Goal: Register for event/course

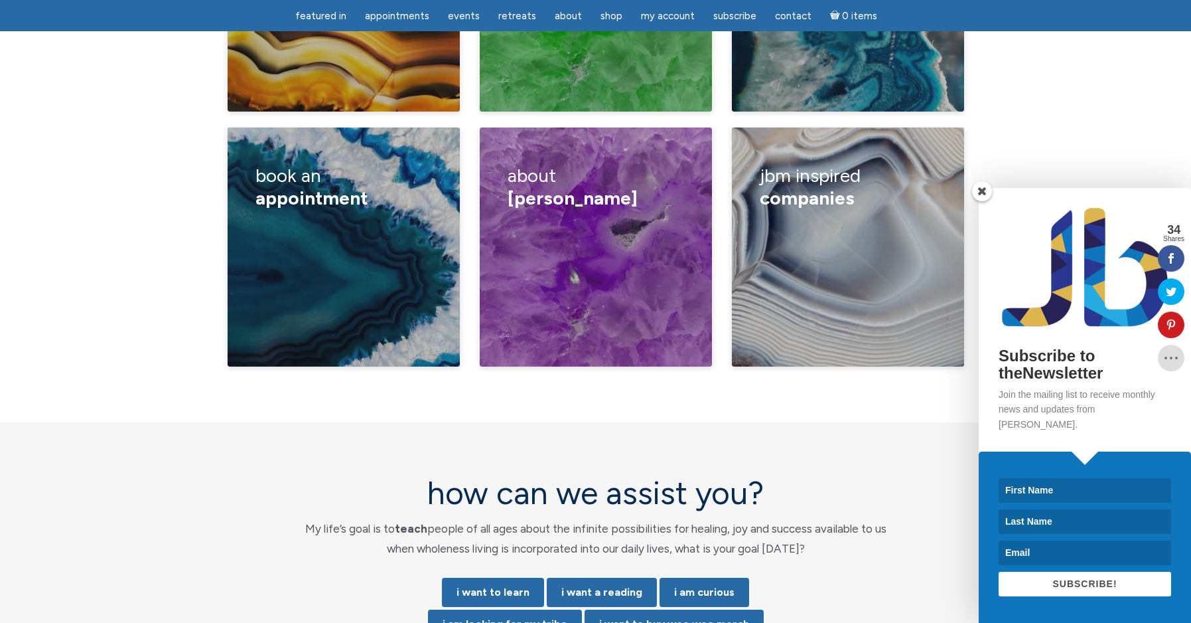
scroll to position [2344, 0]
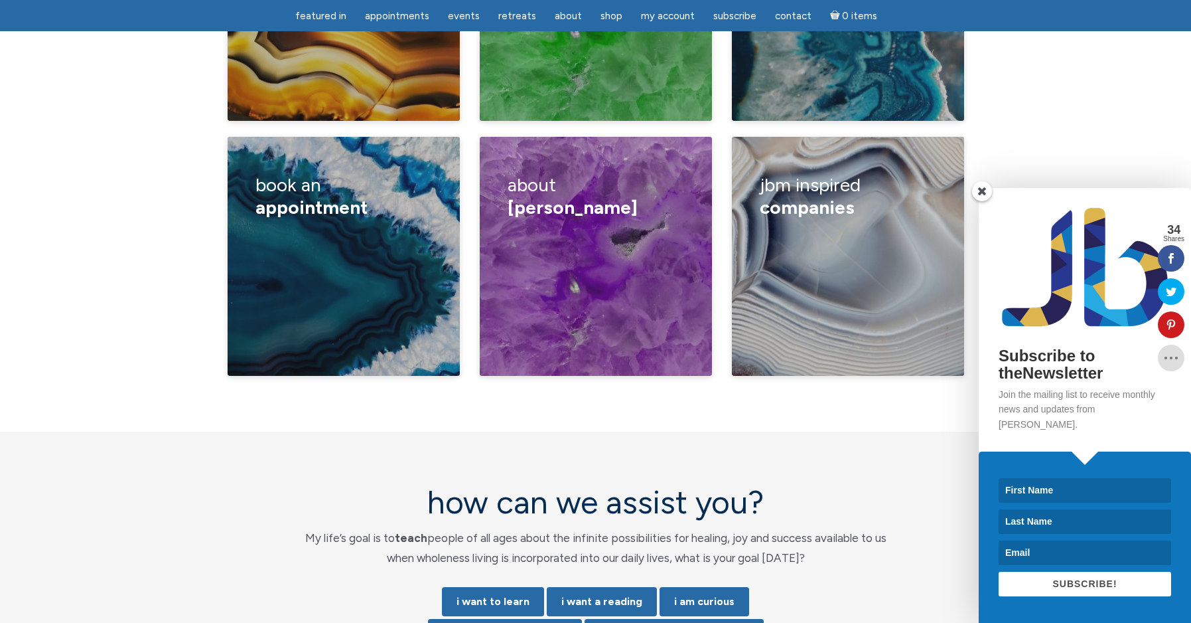
click at [979, 201] on span at bounding box center [982, 191] width 20 height 20
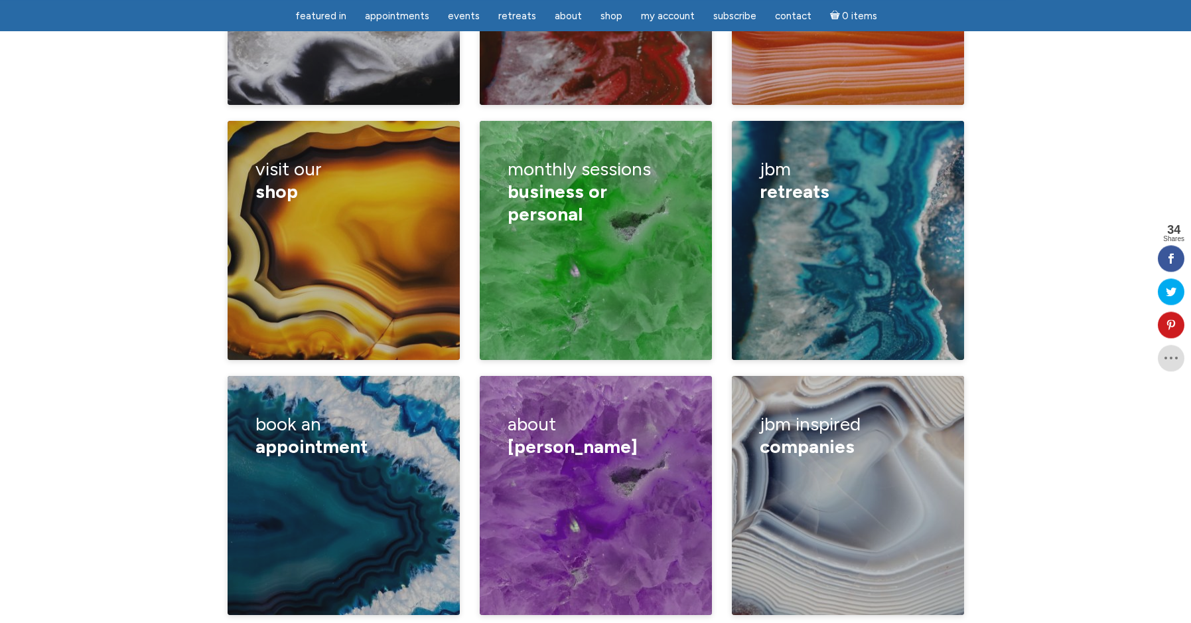
scroll to position [2031, 0]
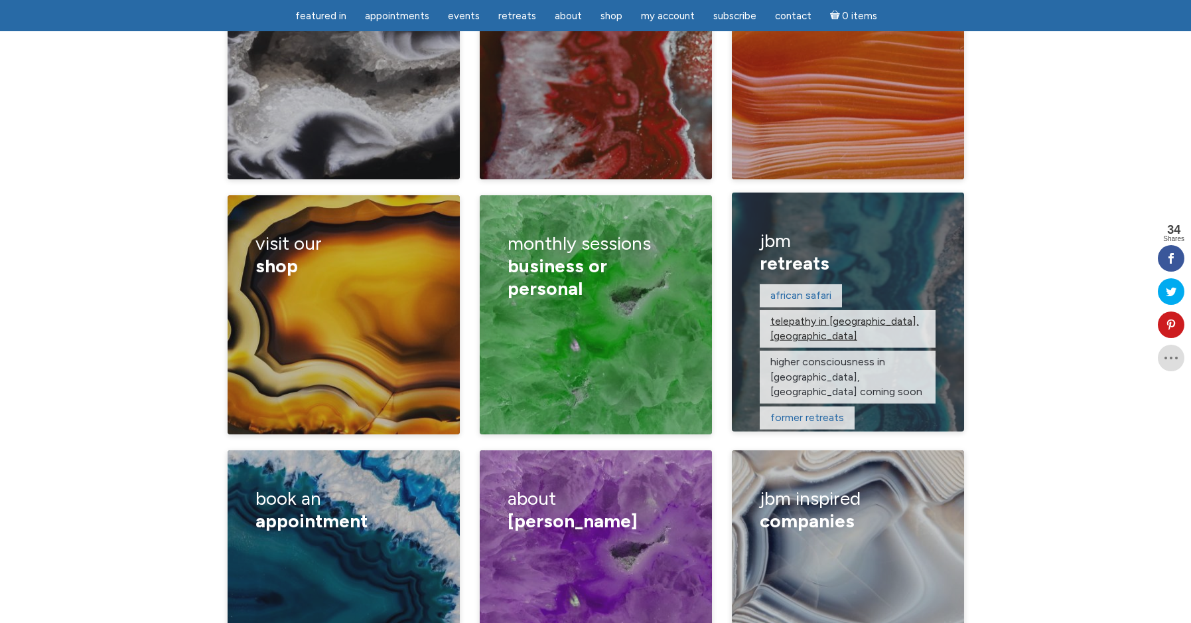
click at [846, 315] on link "telepathy in Taos, NM" at bounding box center [845, 328] width 149 height 27
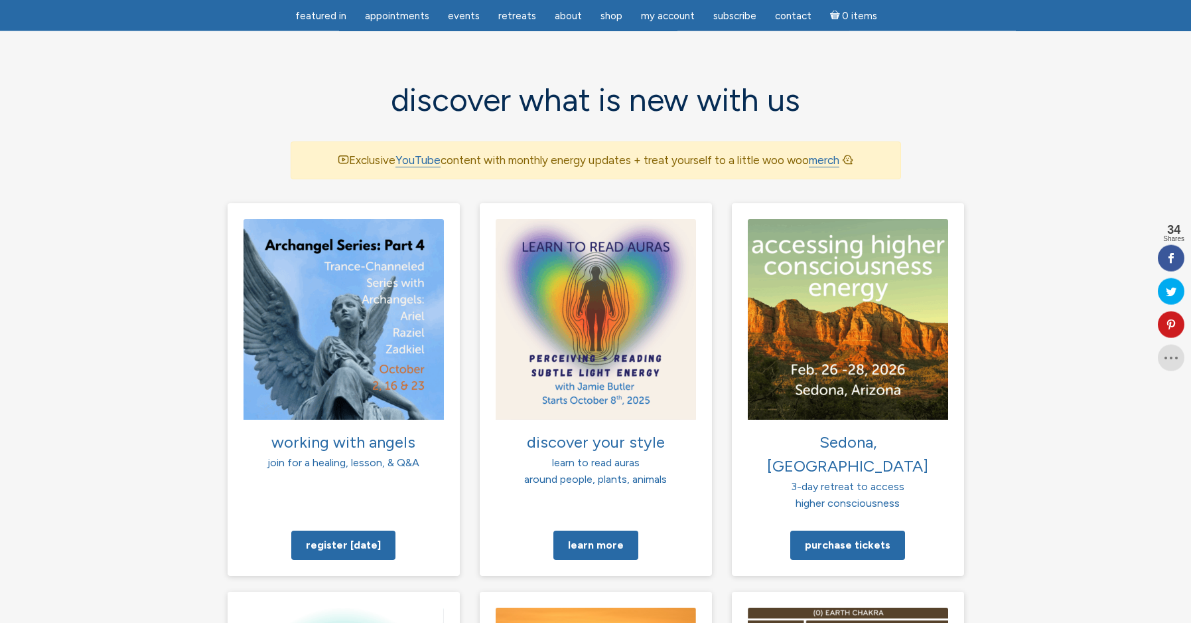
scroll to position [812, 0]
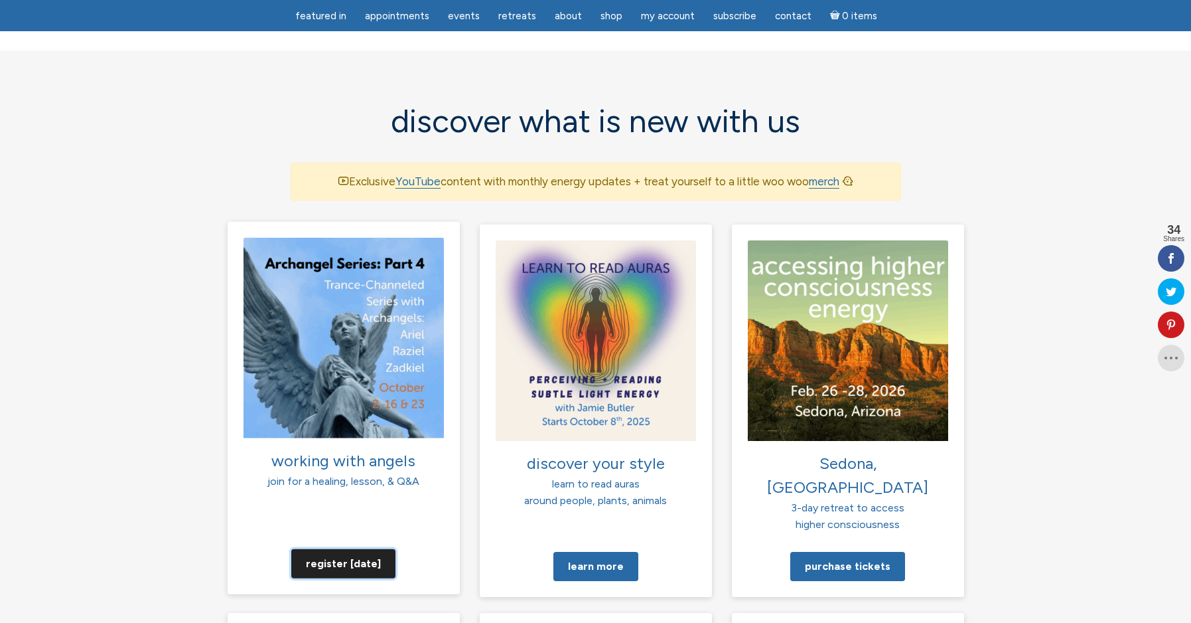
click at [348, 548] on link "Register today" at bounding box center [343, 562] width 104 height 29
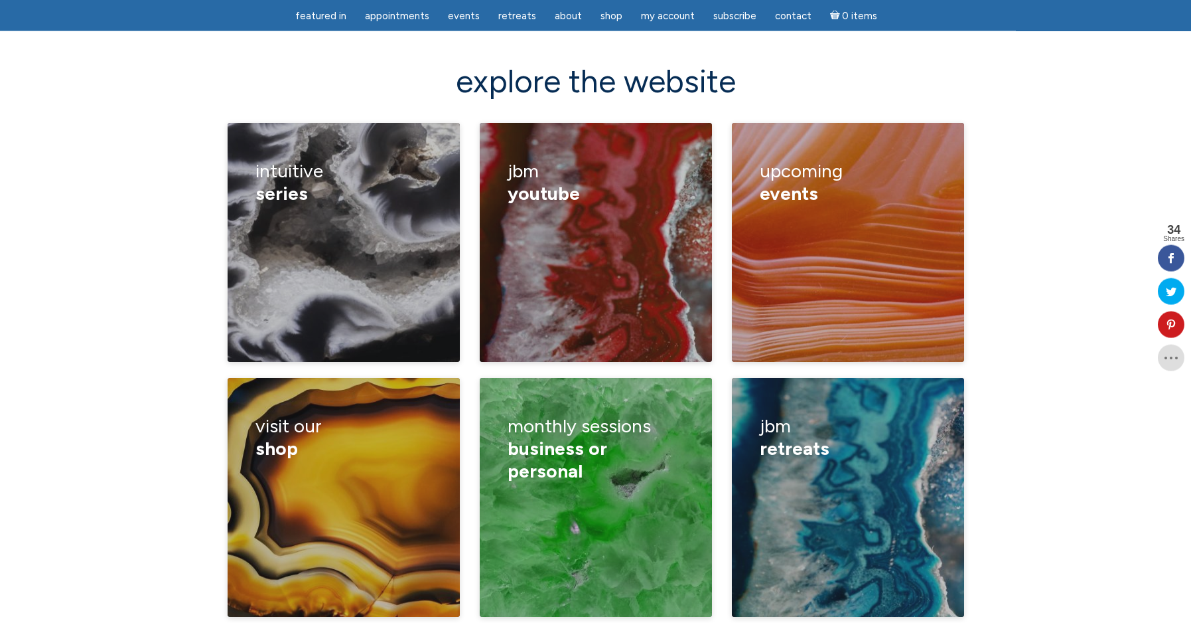
scroll to position [1828, 0]
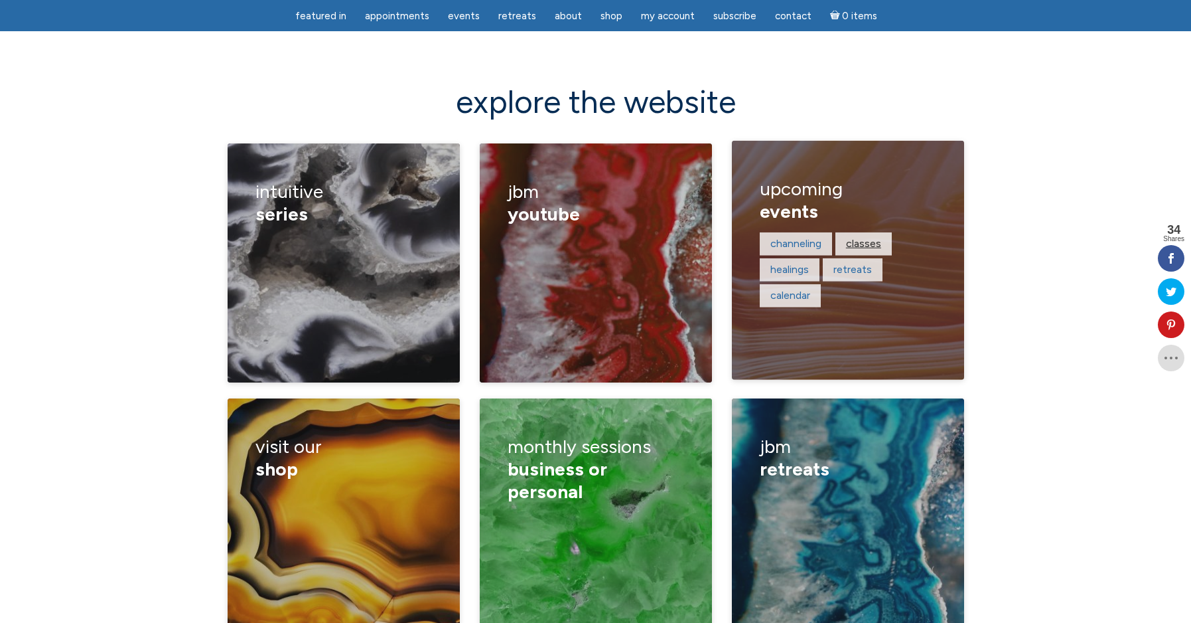
click at [869, 237] on link "classes" at bounding box center [863, 243] width 35 height 13
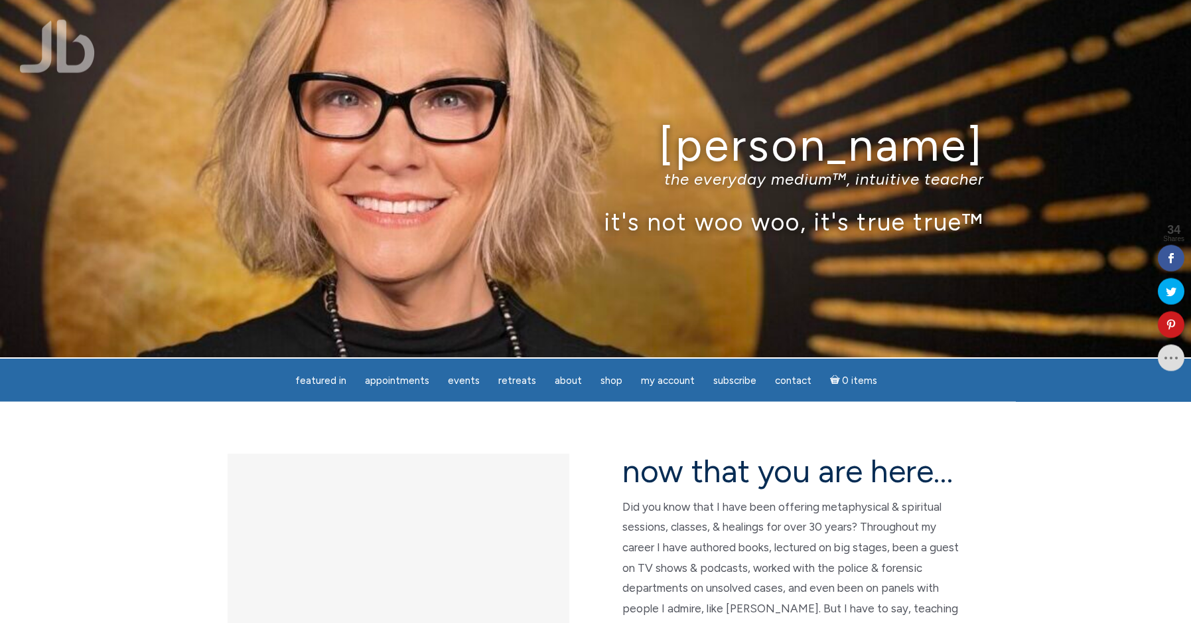
scroll to position [0, 0]
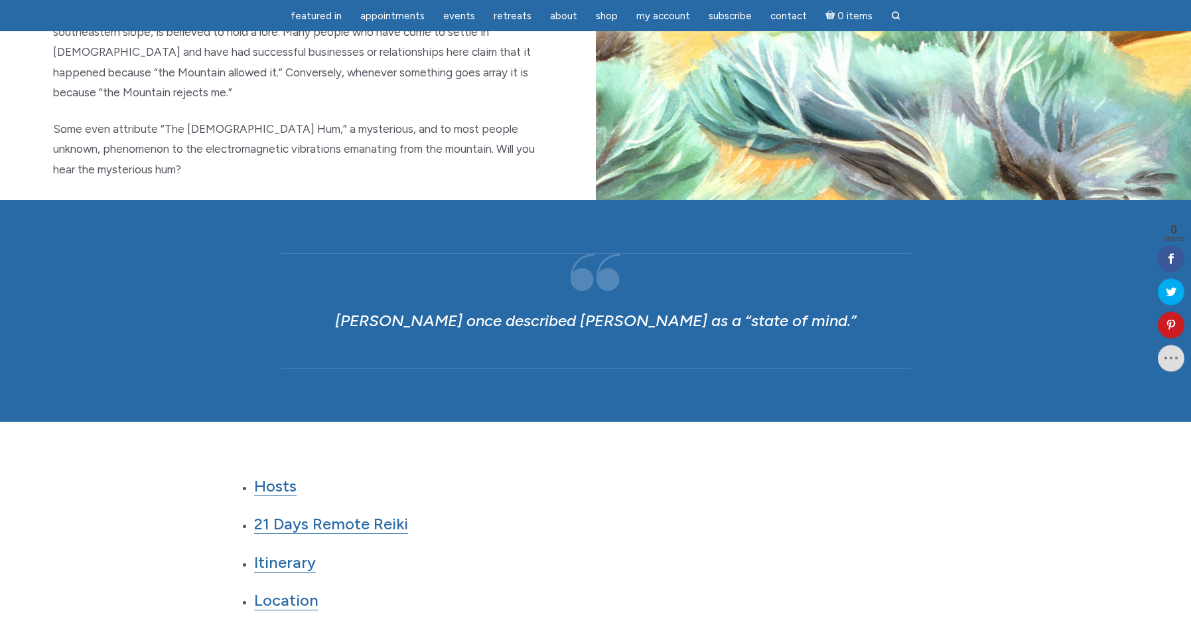
scroll to position [1219, 0]
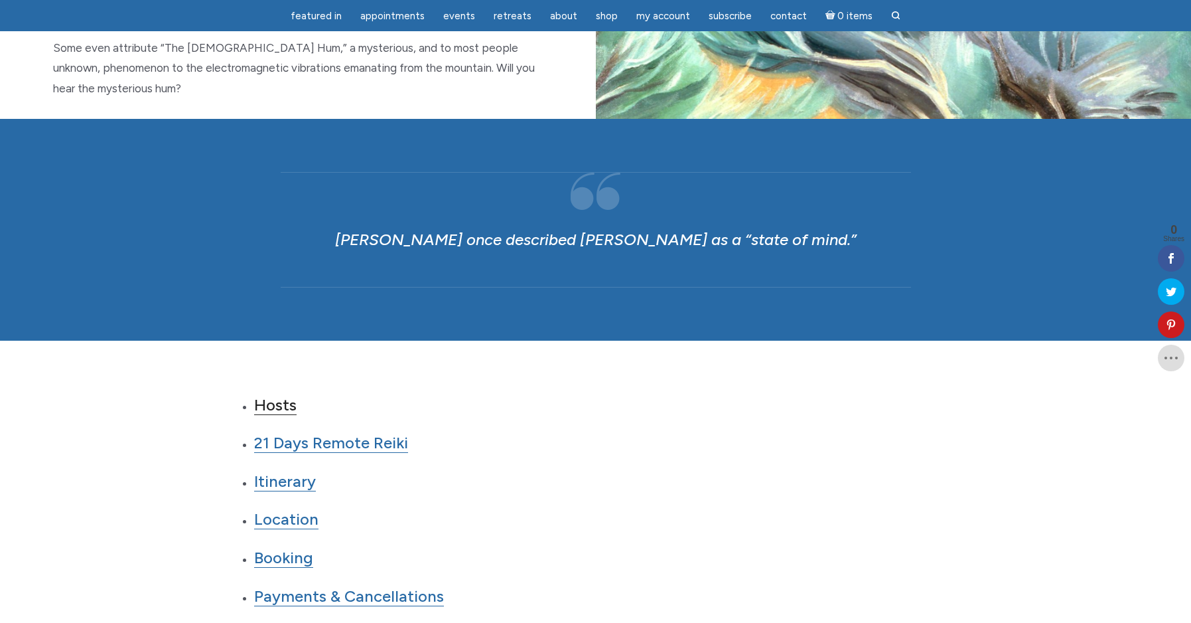
click at [283, 395] on link "Hosts" at bounding box center [275, 405] width 42 height 20
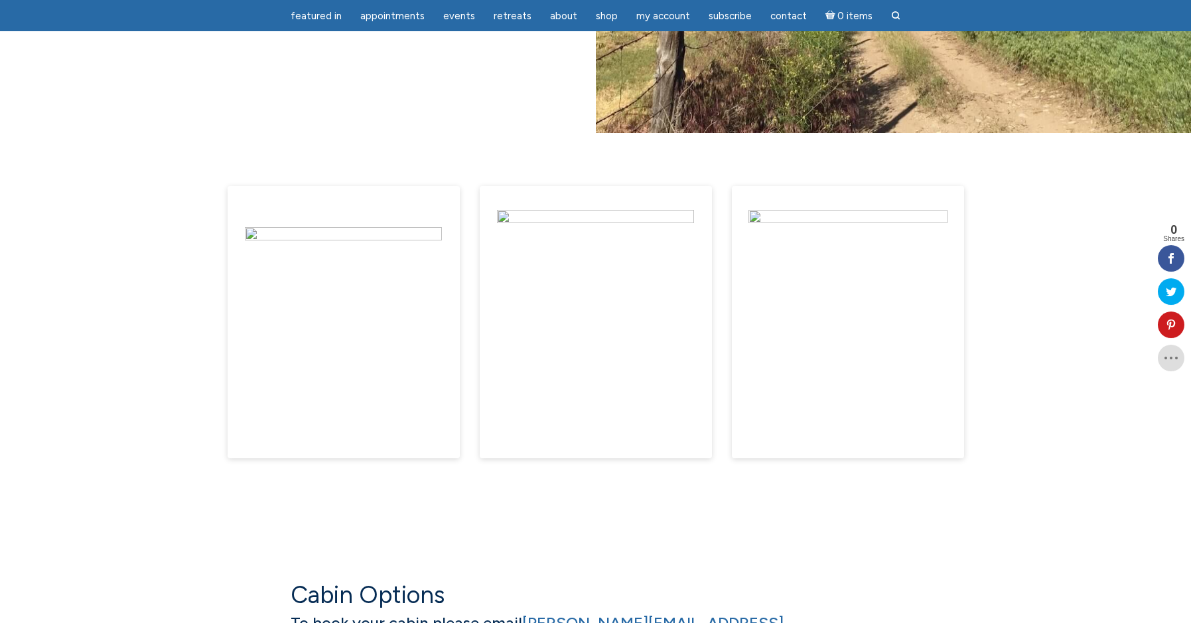
scroll to position [7467, 0]
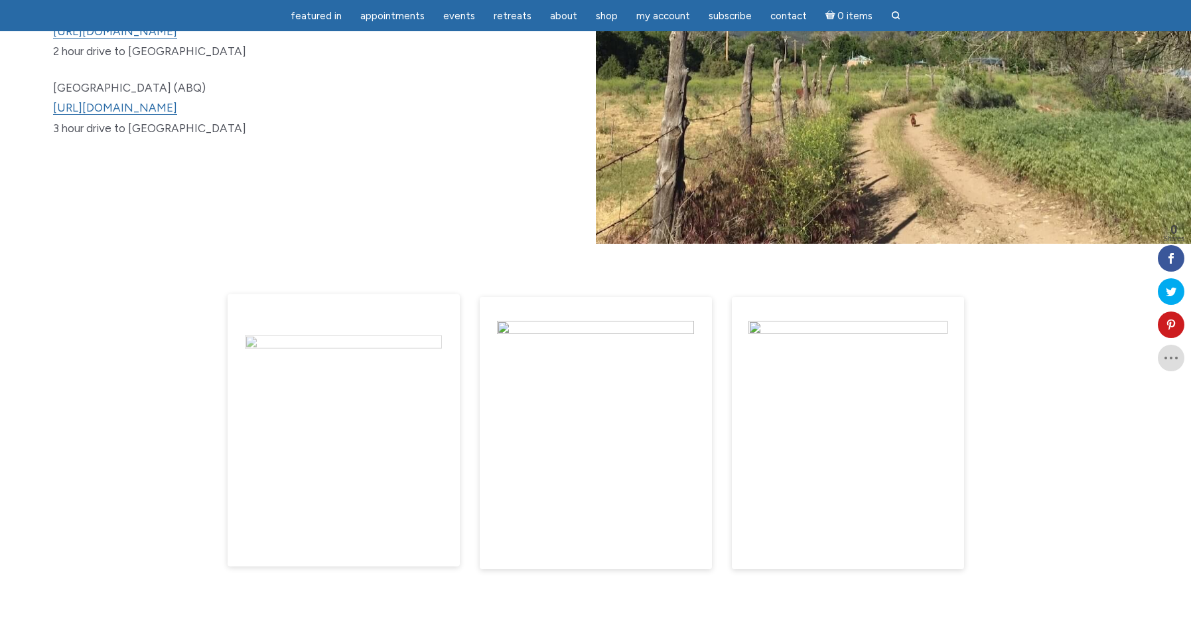
click at [338, 431] on img "main" at bounding box center [343, 434] width 197 height 199
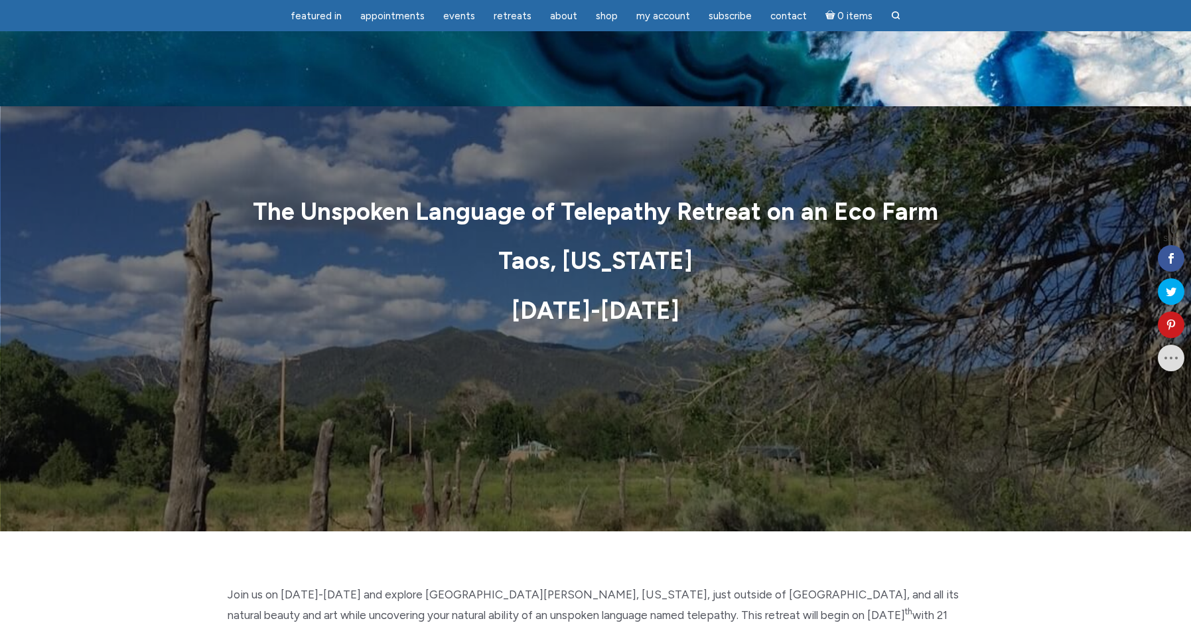
scroll to position [7467, 0]
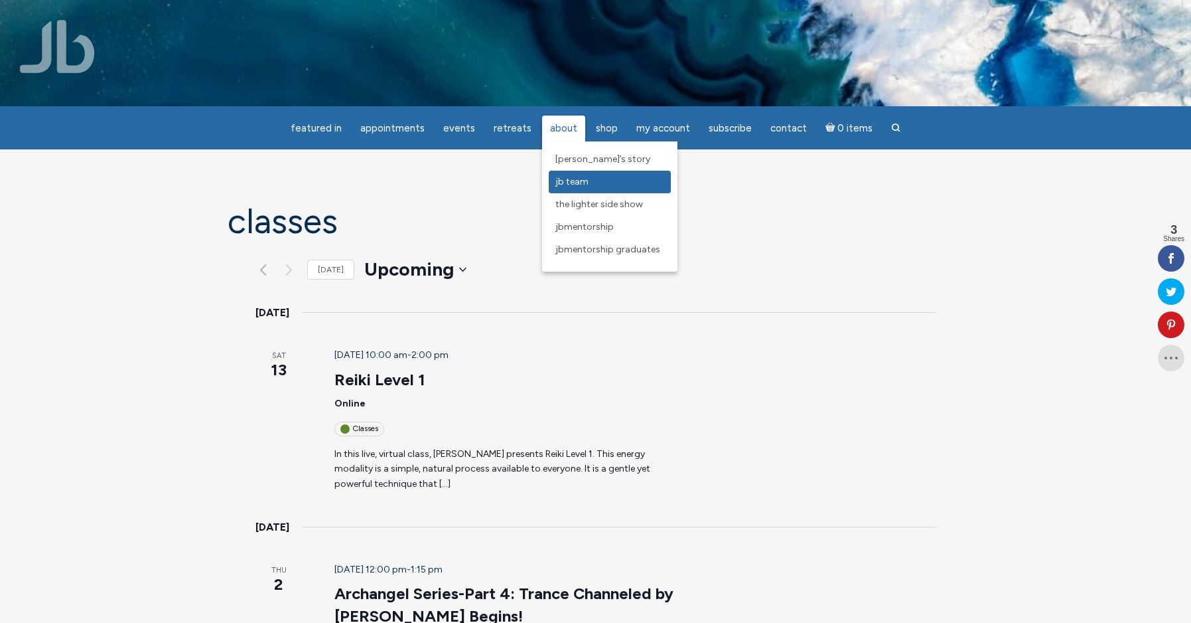
click at [561, 183] on span "JB Team" at bounding box center [572, 181] width 33 height 11
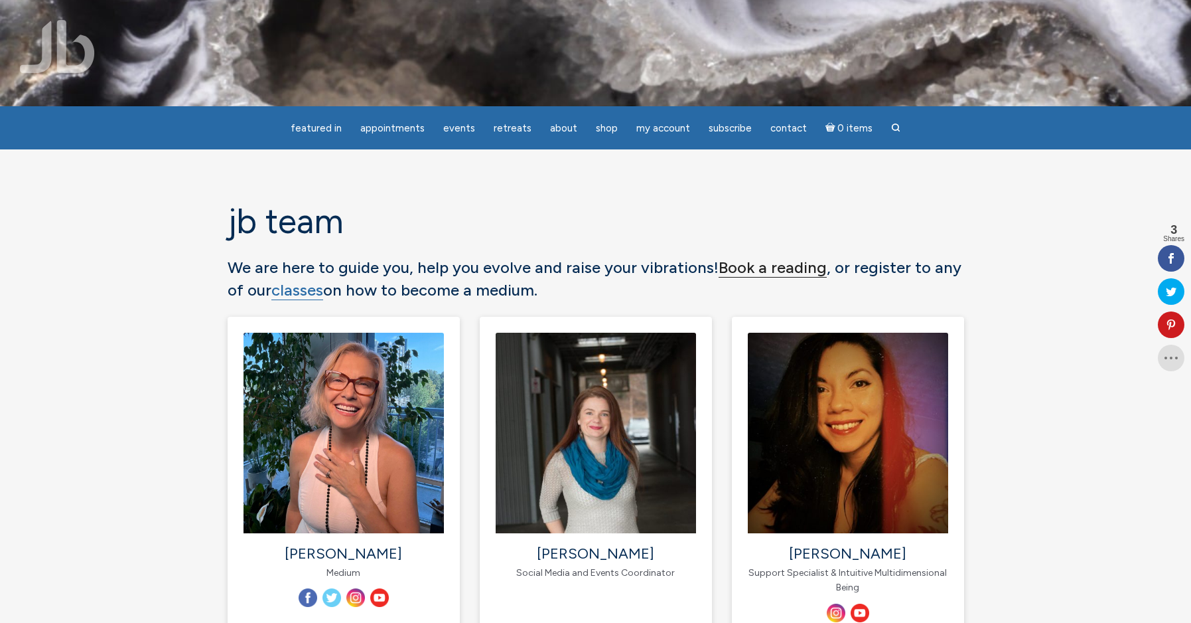
click at [761, 273] on link "Book a reading" at bounding box center [773, 268] width 108 height 20
